Goal: Task Accomplishment & Management: Manage account settings

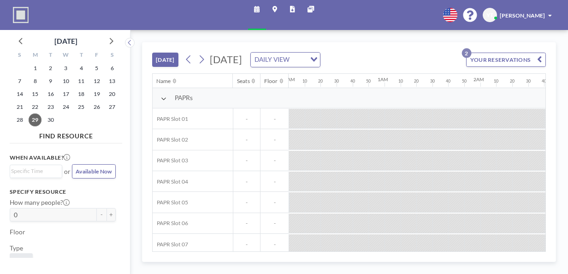
scroll to position [0, 1218]
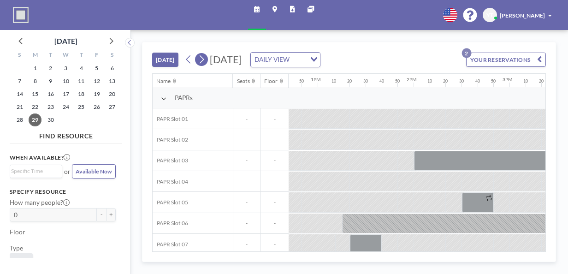
click at [200, 65] on icon at bounding box center [201, 59] width 7 height 12
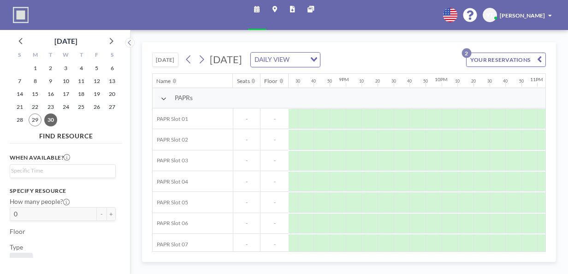
scroll to position [0, 2049]
click at [202, 57] on icon at bounding box center [202, 59] width 5 height 8
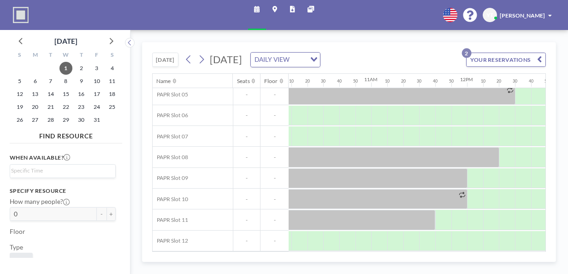
scroll to position [111, 962]
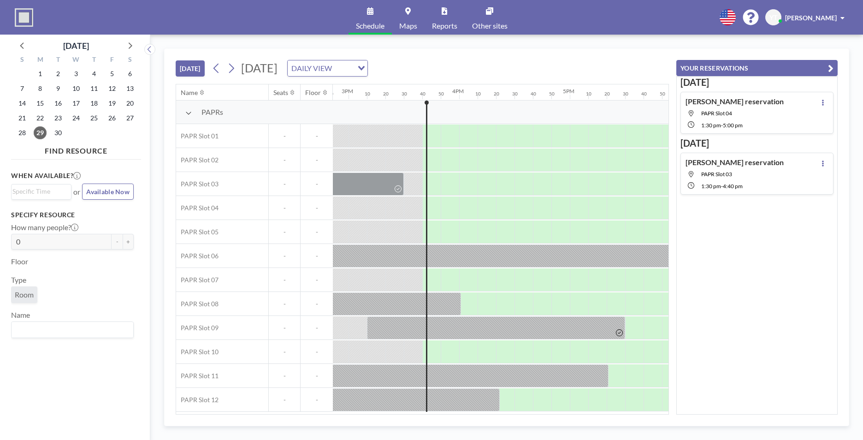
scroll to position [0, 1716]
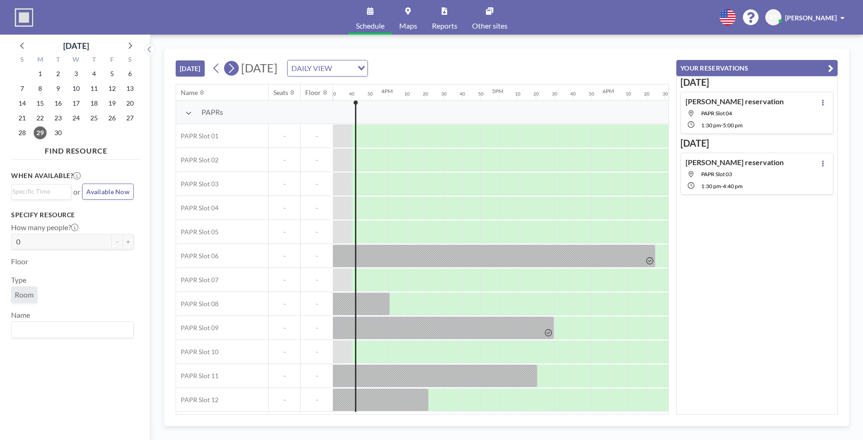
click at [229, 69] on icon at bounding box center [231, 68] width 9 height 14
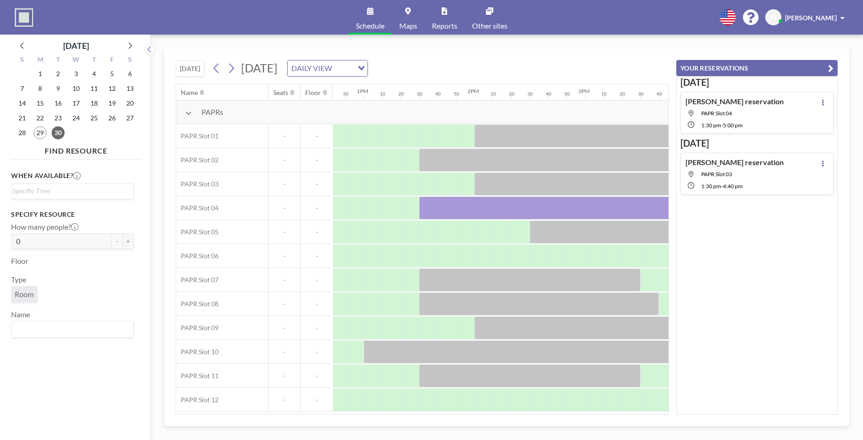
scroll to position [0, 1438]
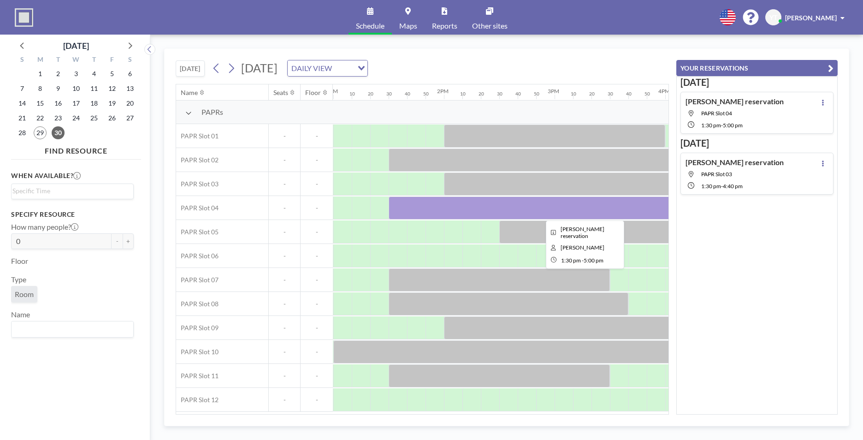
click at [509, 210] on div at bounding box center [582, 207] width 387 height 23
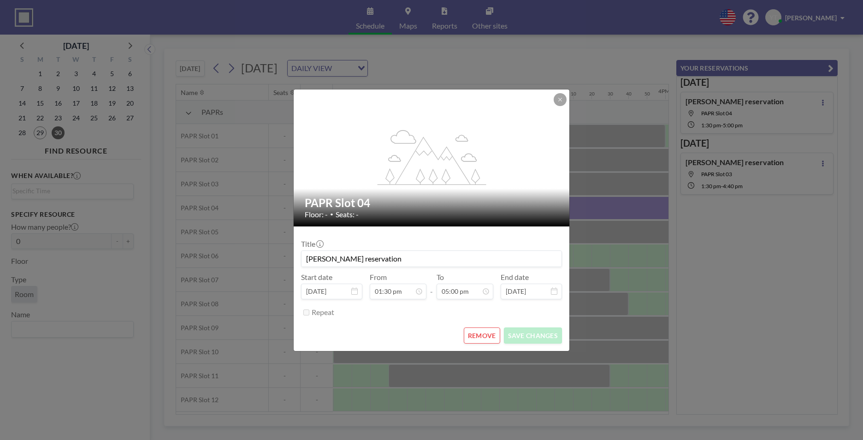
click at [509, 210] on div "Floor: - • Seats: -" at bounding box center [432, 214] width 255 height 9
click at [483, 335] on button "REMOVE" at bounding box center [482, 335] width 36 height 16
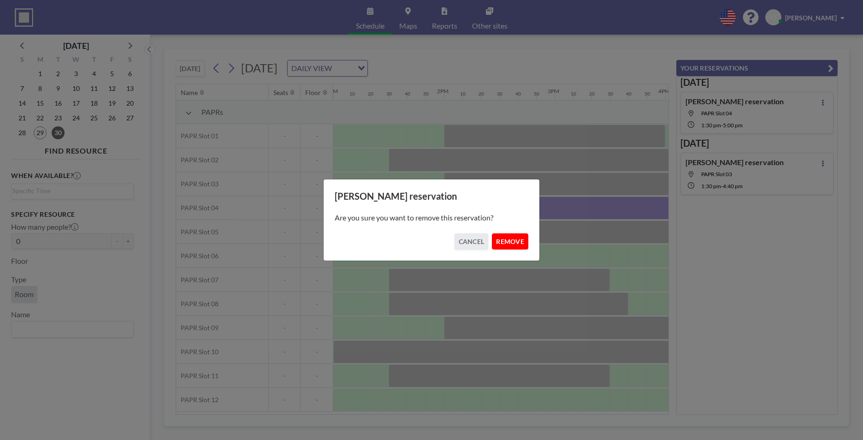
click at [512, 241] on button "REMOVE" at bounding box center [510, 241] width 36 height 16
